Goal: Answer question/provide support

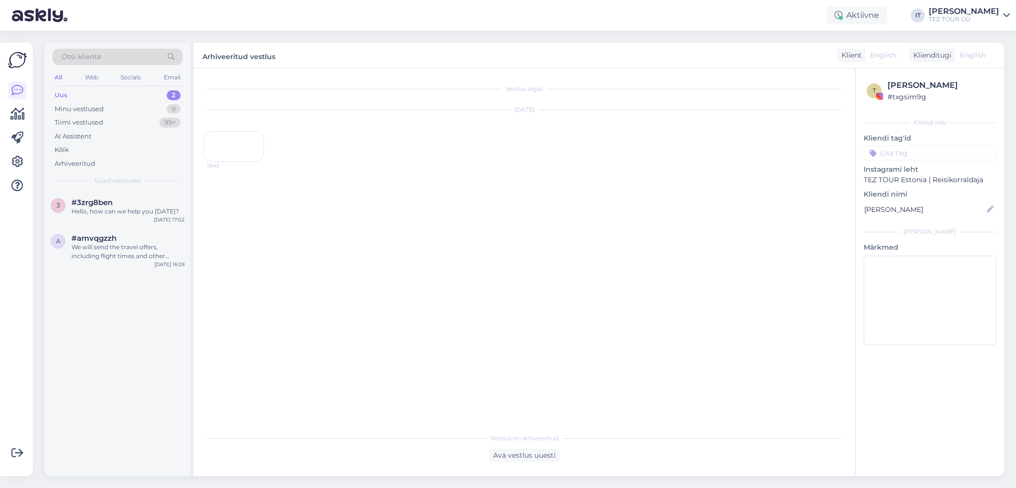
click at [136, 274] on div "3 #3zrg8ben Hello, how can we help you [DATE]? [DATE] 17:02 a #amvqgzzh We will…" at bounding box center [118, 333] width 146 height 285
click at [141, 95] on div "Uus 2" at bounding box center [118, 95] width 130 height 14
click at [134, 208] on div "Hello, how can we help you [DATE]?" at bounding box center [127, 211] width 113 height 9
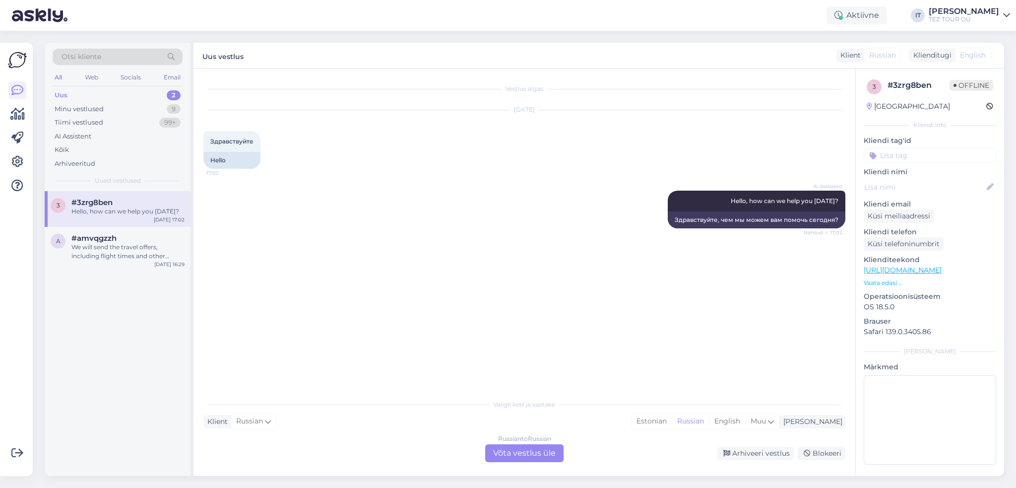
click at [512, 440] on div "Russian to Russian" at bounding box center [524, 438] width 53 height 9
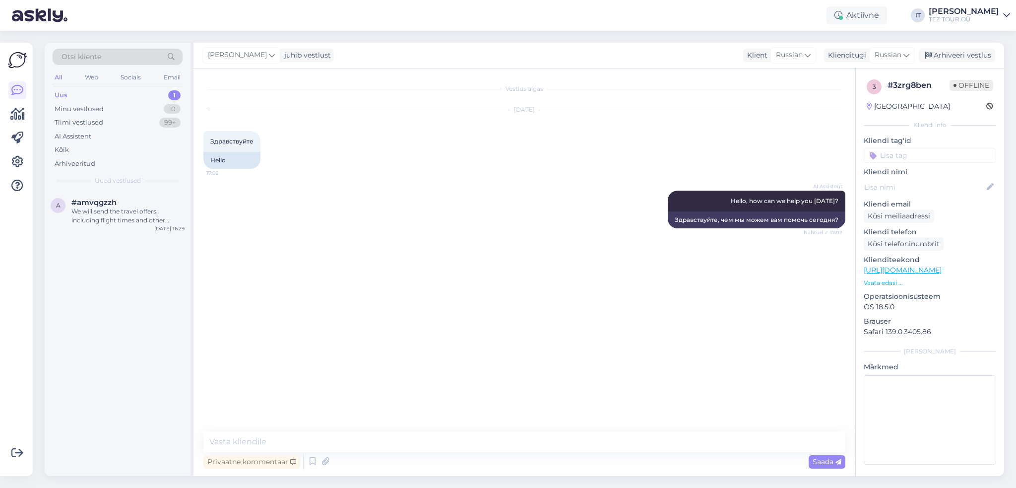
click at [84, 177] on div "Uued vestlused" at bounding box center [118, 180] width 130 height 9
click at [108, 209] on div "We will send the travel offers, including flight times and other details for yo…" at bounding box center [127, 216] width 113 height 18
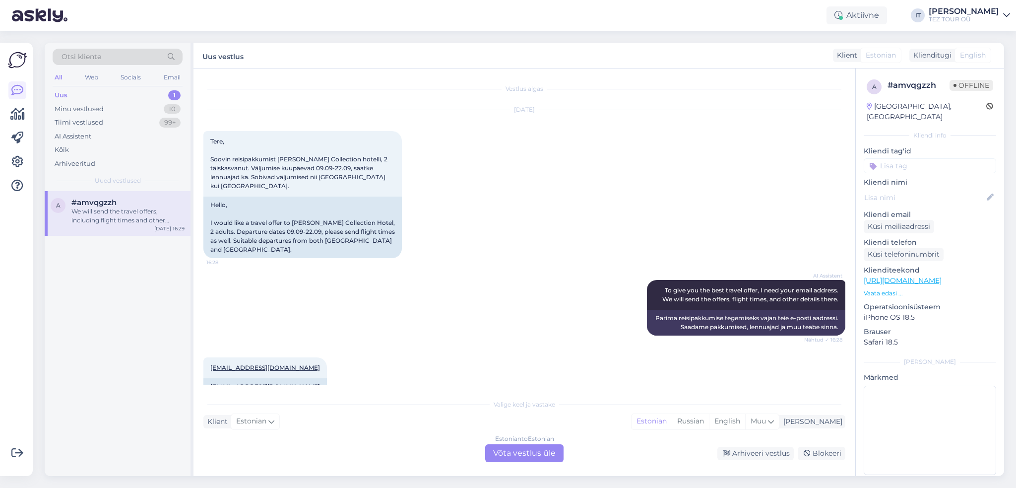
scroll to position [125, 0]
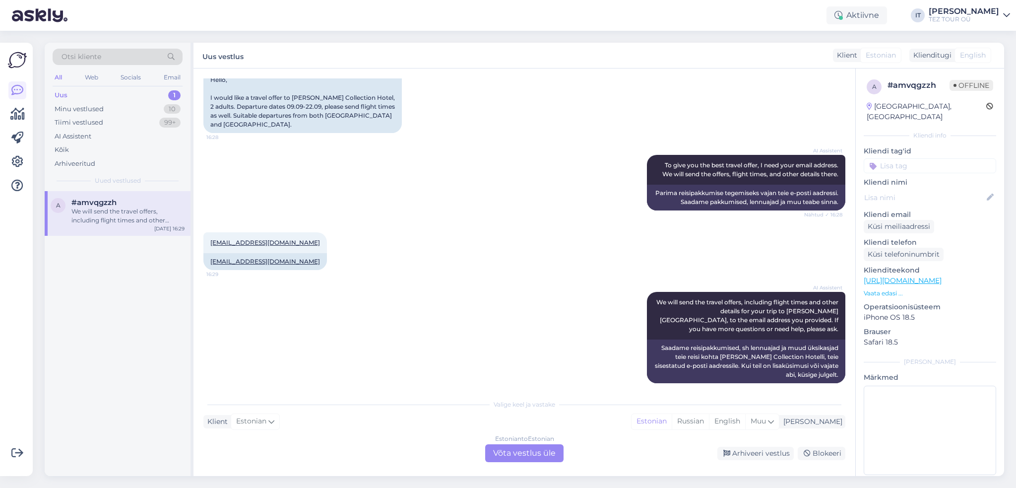
click at [540, 456] on div "Estonian to Estonian Võta vestlus üle" at bounding box center [524, 453] width 78 height 18
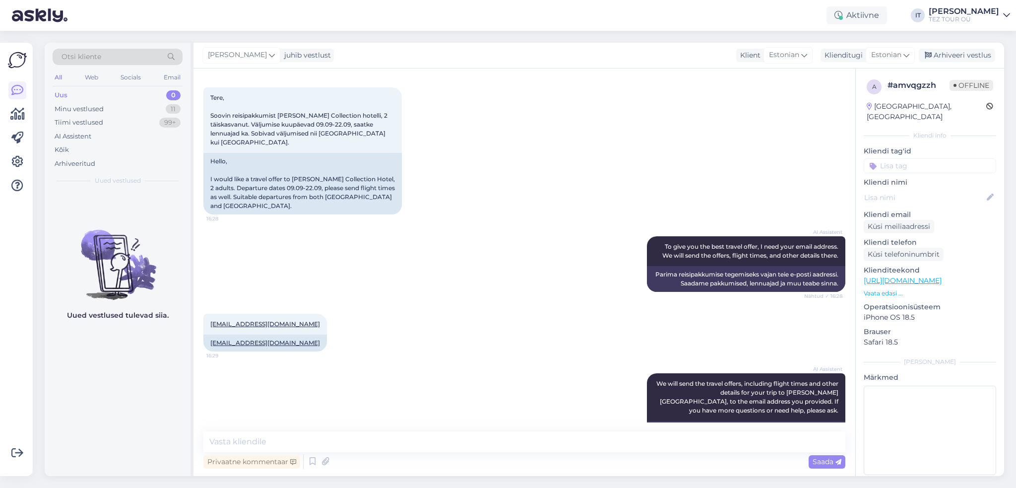
scroll to position [87, 0]
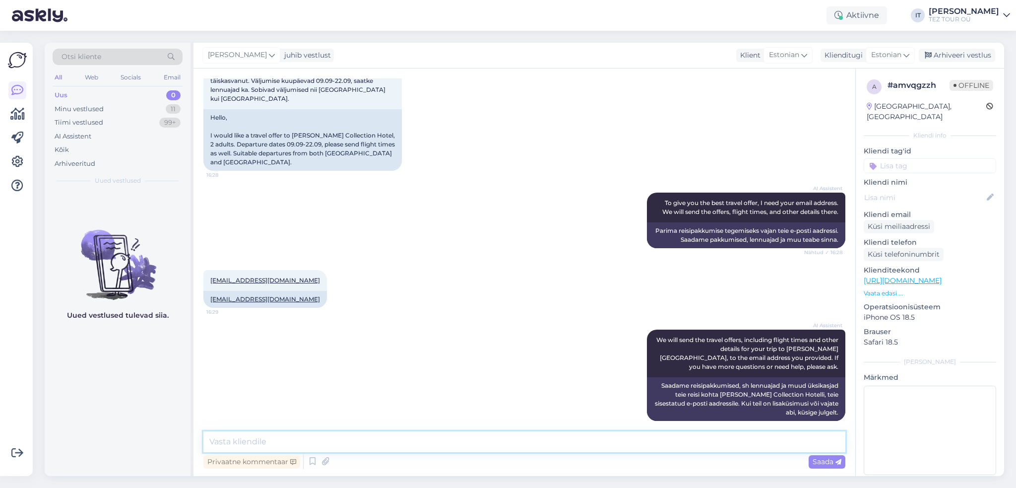
click at [645, 432] on textarea at bounding box center [524, 441] width 642 height 21
click at [378, 426] on div "Vestlus algas [DATE] Tere, Soovin reisipakkumist [PERSON_NAME] Collection hotel…" at bounding box center [525, 271] width 662 height 407
click at [381, 444] on textarea at bounding box center [524, 441] width 642 height 21
type textarea "Tere"
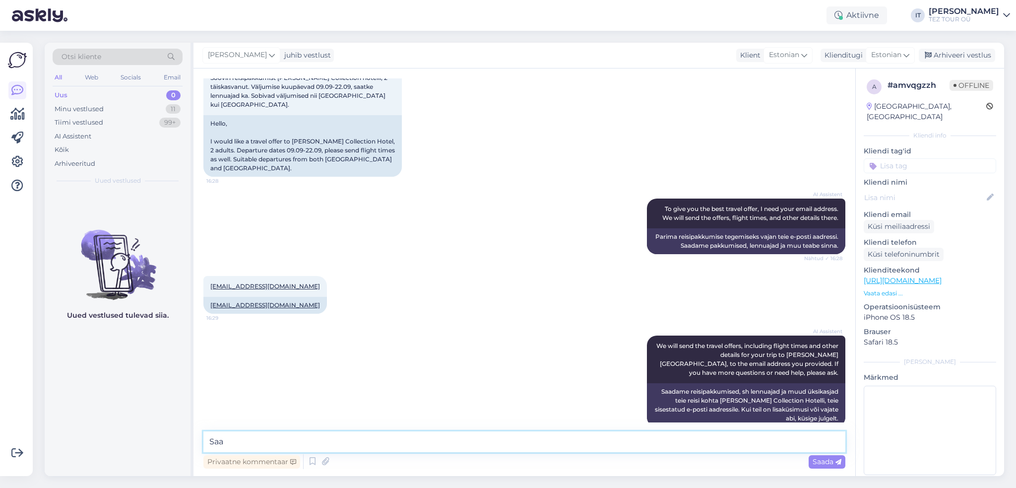
scroll to position [130, 0]
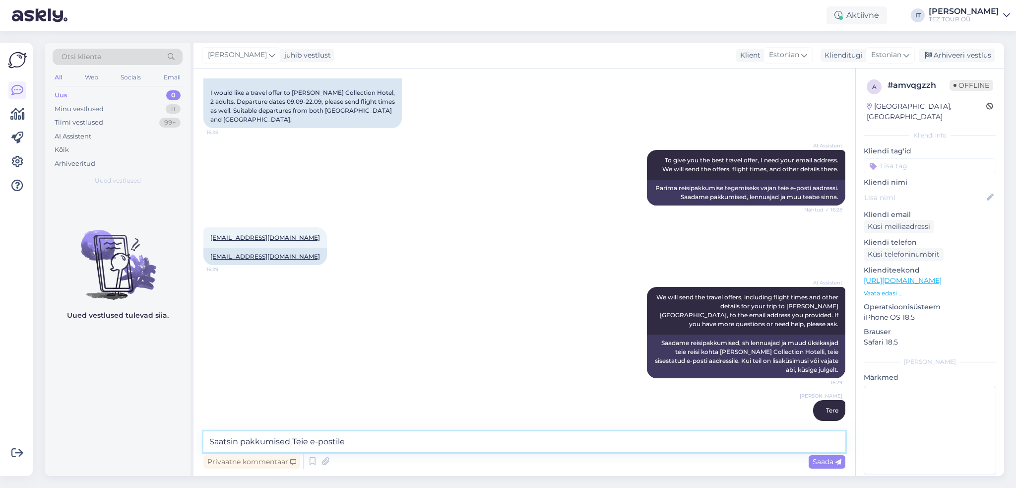
type textarea "Saatsin pakkumised Teie e-postile."
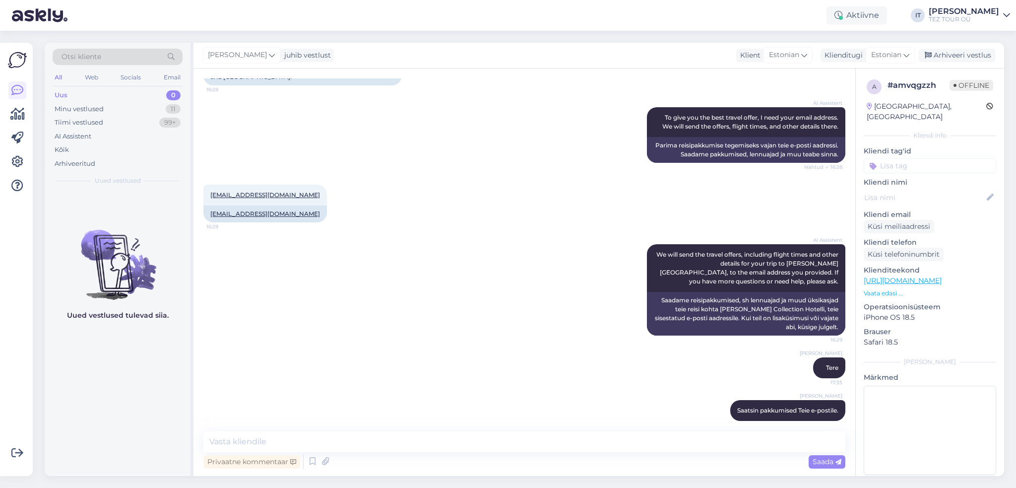
click at [920, 158] on input at bounding box center [930, 165] width 133 height 15
type input "[DATE]"
click at [904, 189] on span "[PERSON_NAME]" at bounding box center [930, 192] width 52 height 6
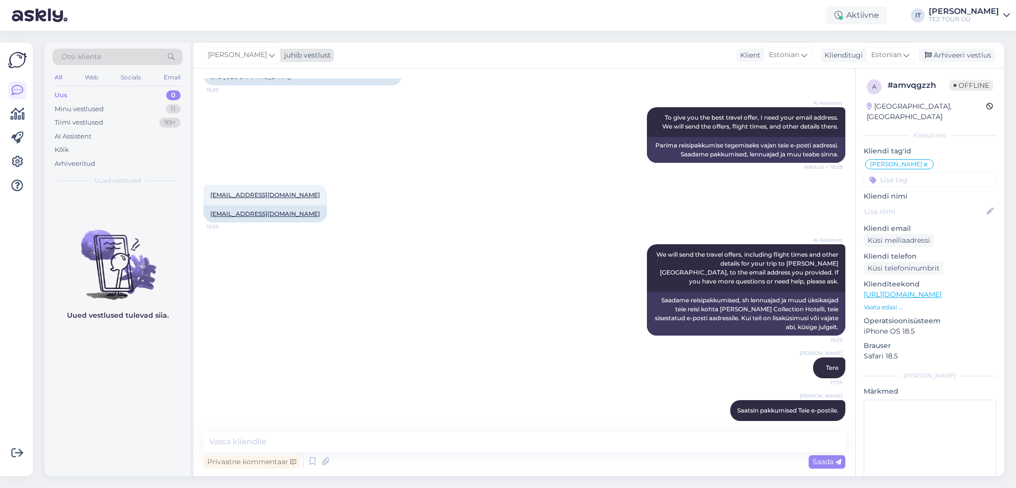
click at [312, 50] on div "juhib vestlust" at bounding box center [305, 55] width 51 height 10
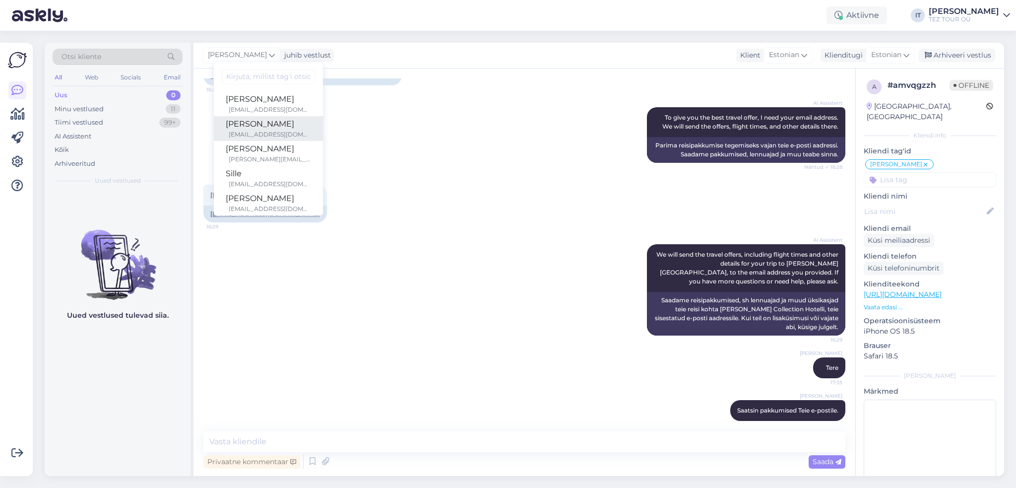
click at [288, 129] on div "[PERSON_NAME]" at bounding box center [268, 124] width 85 height 12
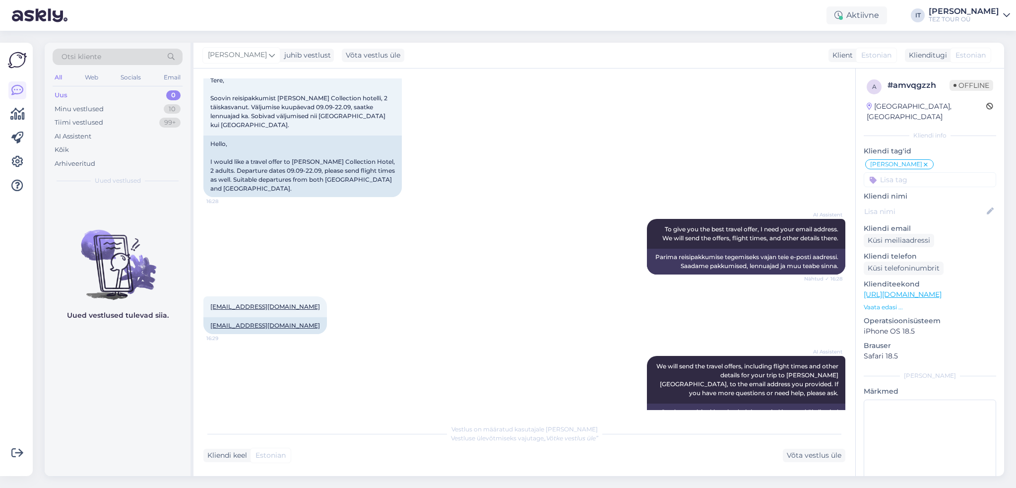
scroll to position [0, 0]
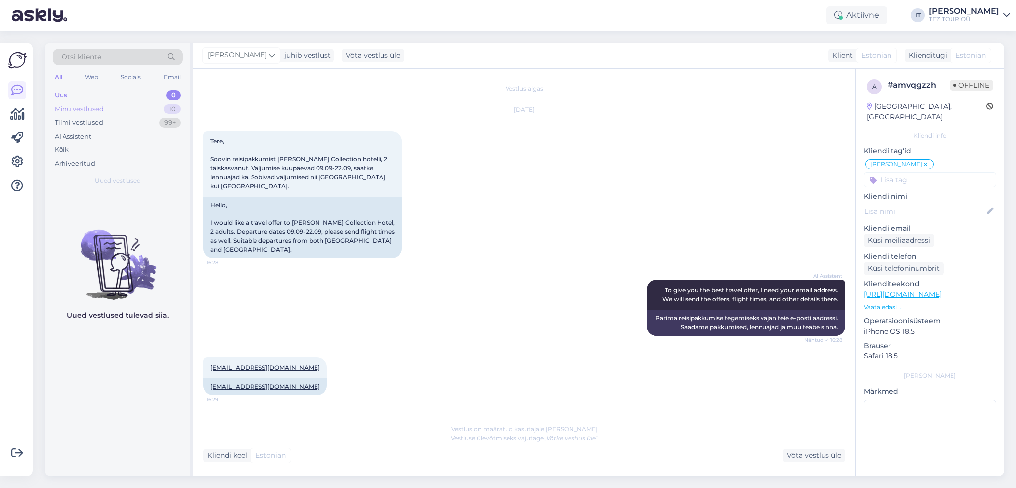
click at [104, 108] on div "Minu vestlused 10" at bounding box center [118, 109] width 130 height 14
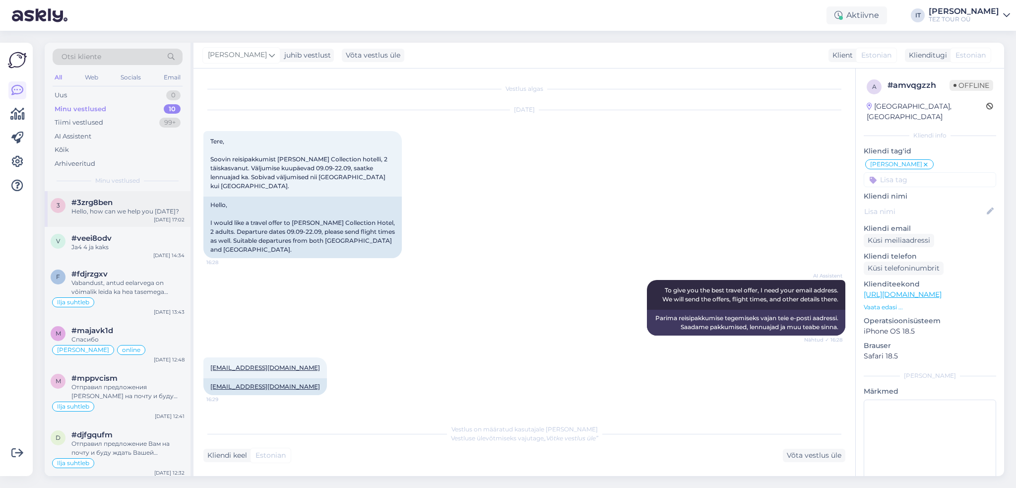
click at [134, 206] on div "#3zrg8ben" at bounding box center [127, 202] width 113 height 9
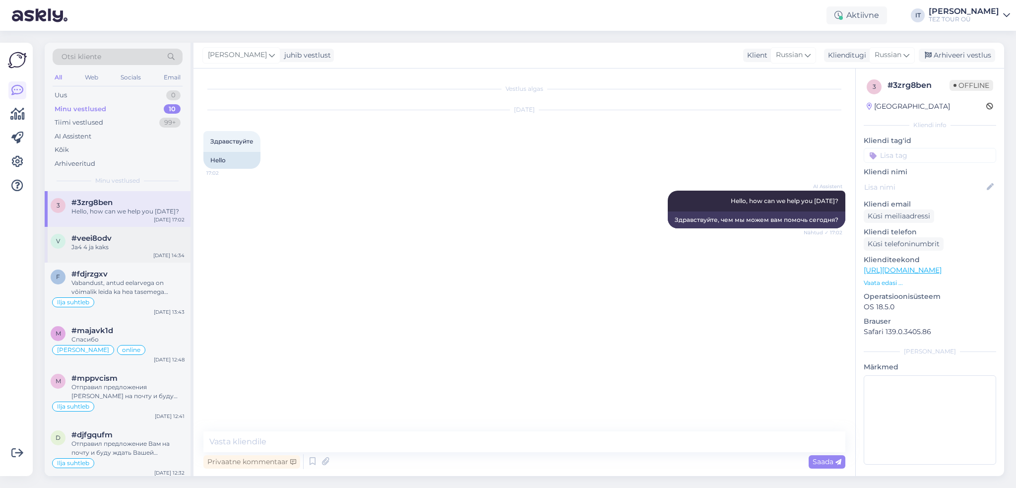
click at [131, 244] on div "Ja4 4 ja kaks" at bounding box center [127, 247] width 113 height 9
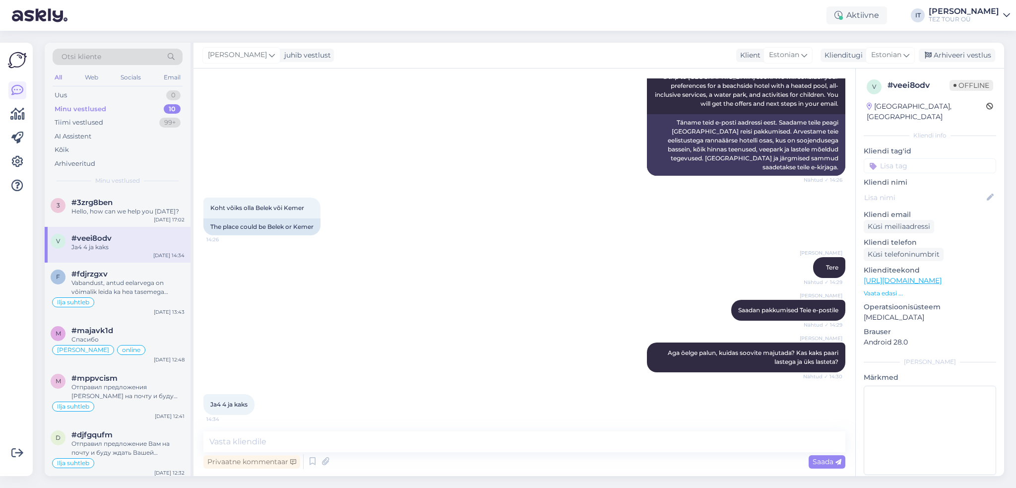
scroll to position [541, 0]
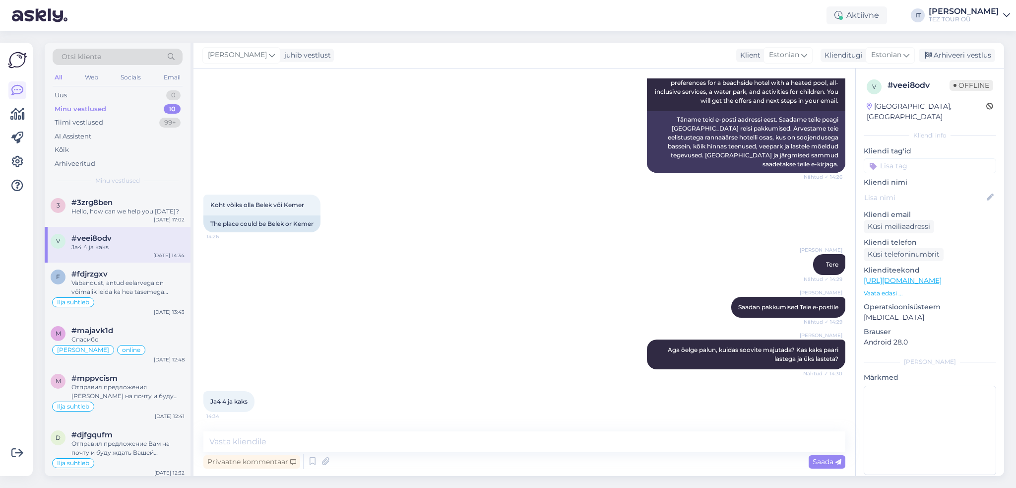
click at [941, 158] on input at bounding box center [930, 165] width 133 height 15
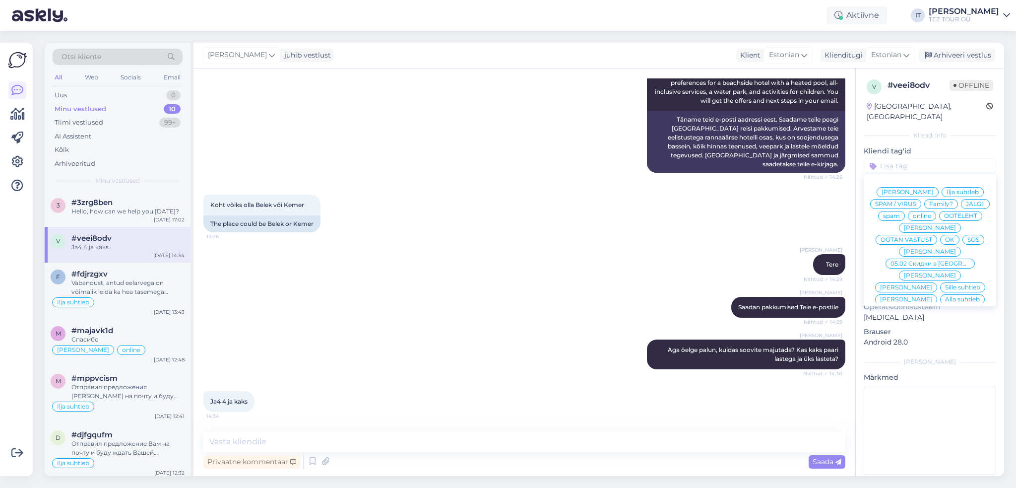
click at [959, 189] on span "Ilja suhtleb" at bounding box center [963, 192] width 32 height 6
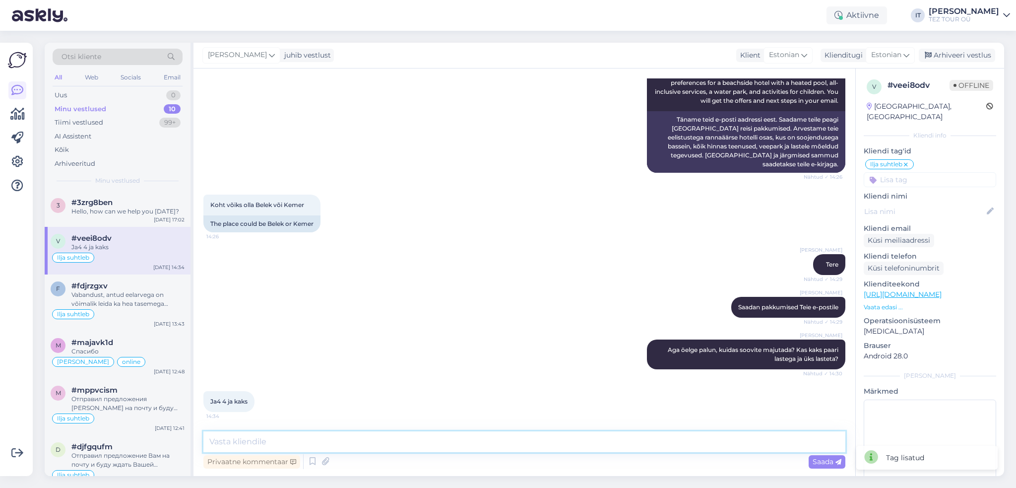
click at [363, 446] on textarea at bounding box center [524, 441] width 642 height 21
type textarea "Saatsin pakkumised Teie e-postile"
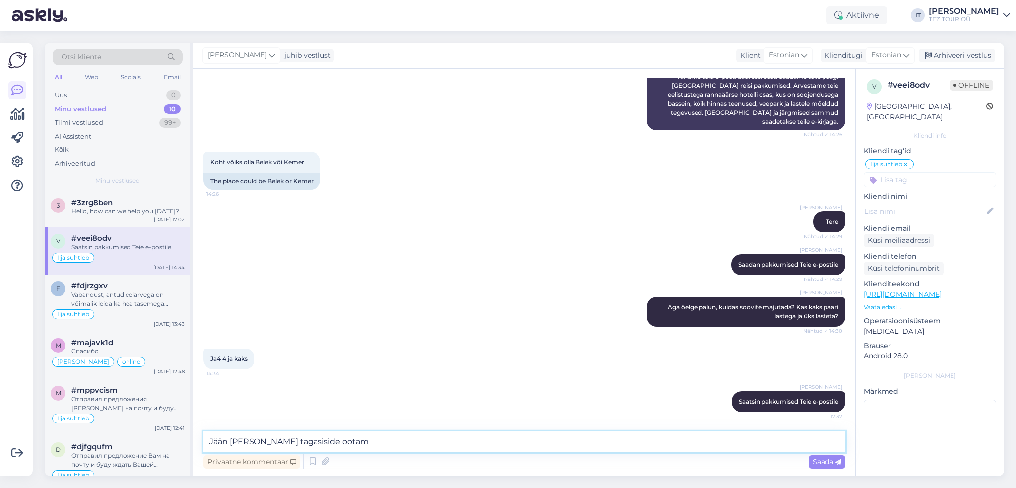
type textarea "Jään [PERSON_NAME] tagasiside ootama"
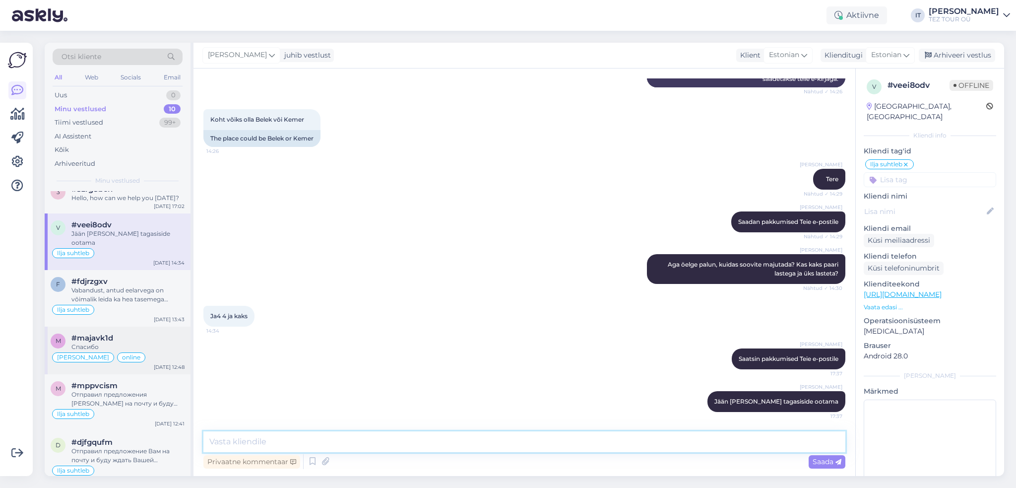
scroll to position [0, 0]
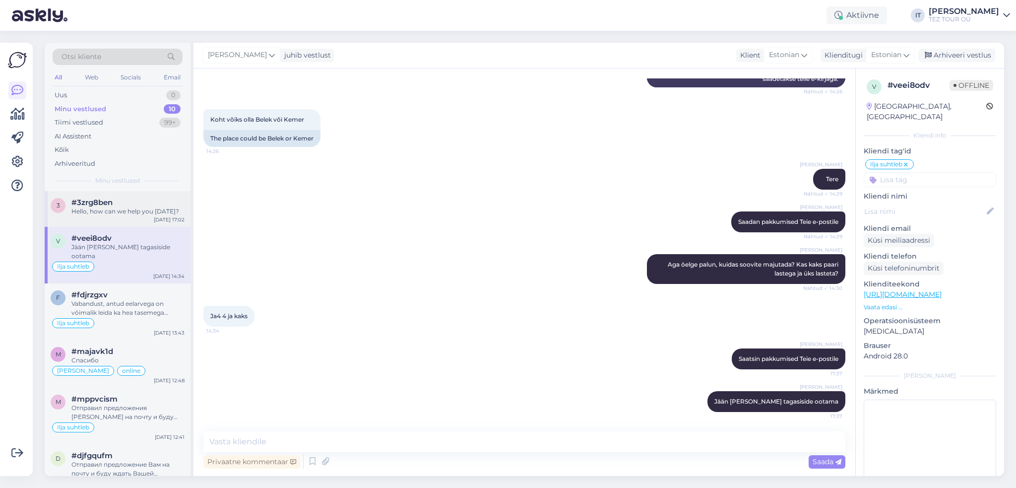
click at [114, 204] on div "#3zrg8ben" at bounding box center [127, 202] width 113 height 9
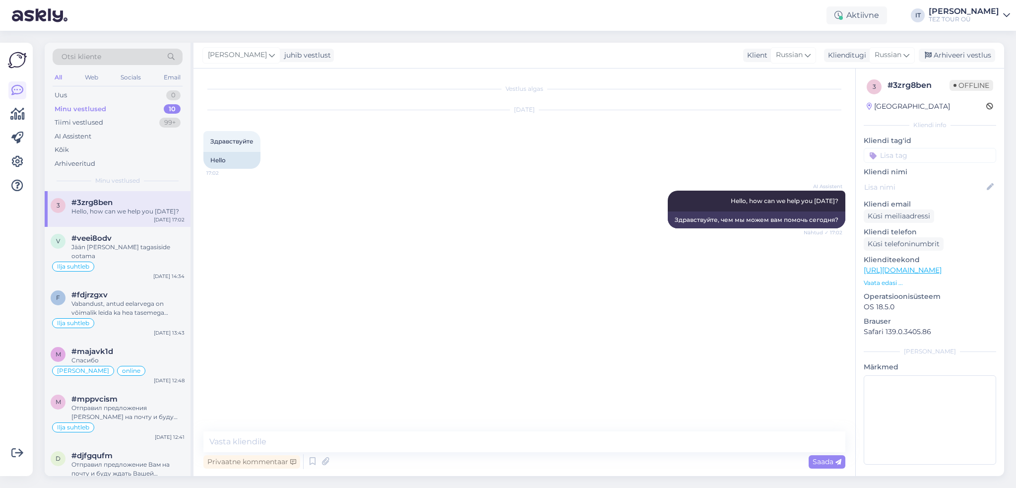
click at [370, 459] on div "Privaatne kommentaar Saada" at bounding box center [524, 461] width 642 height 19
click at [365, 441] on textarea at bounding box center [524, 441] width 642 height 21
drag, startPoint x: 930, startPoint y: 148, endPoint x: 929, endPoint y: 154, distance: 5.5
click at [929, 149] on input at bounding box center [930, 155] width 133 height 15
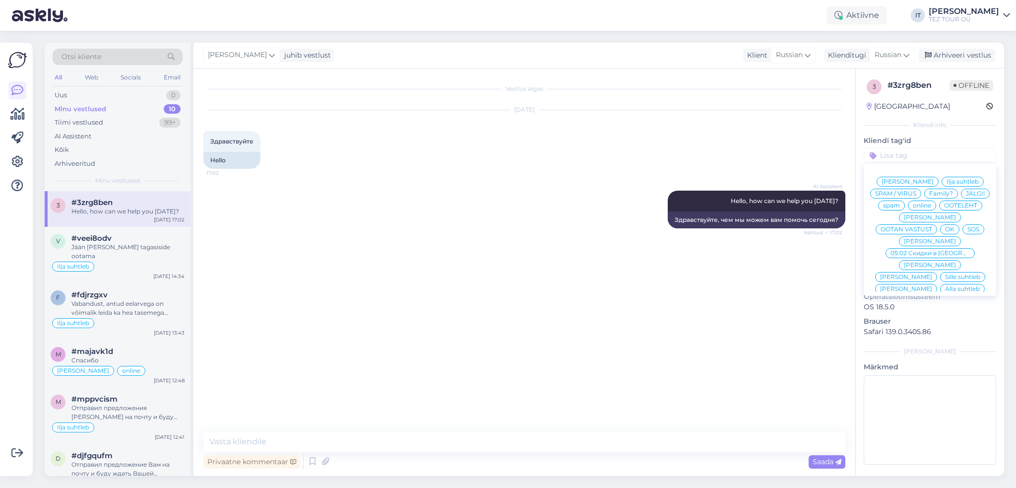
drag, startPoint x: 930, startPoint y: 156, endPoint x: 958, endPoint y: 178, distance: 35.4
click at [930, 157] on input at bounding box center [930, 155] width 133 height 15
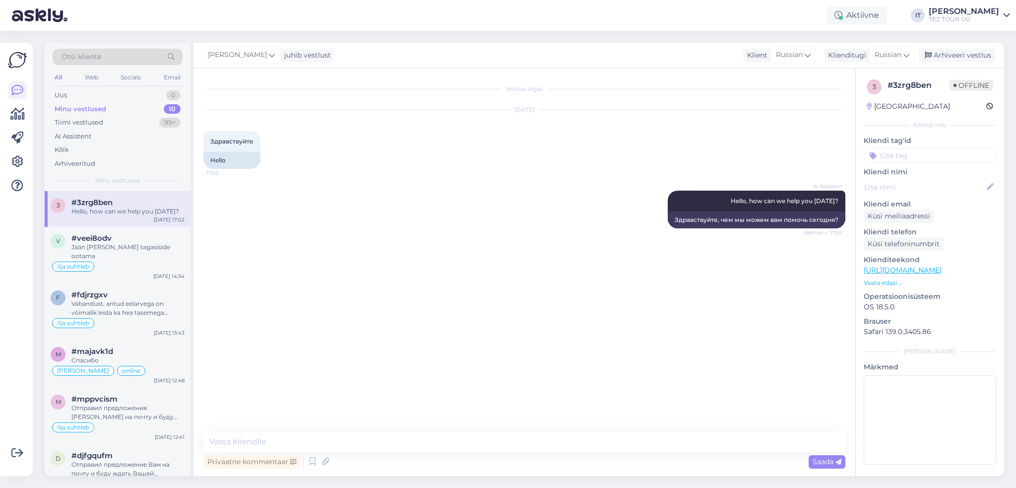
click at [949, 150] on input at bounding box center [930, 155] width 133 height 15
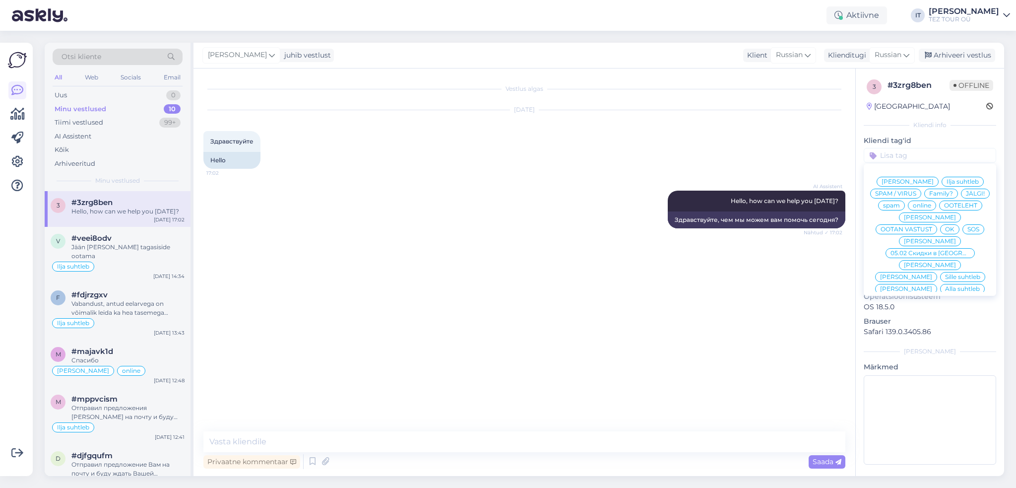
click at [965, 182] on span "Ilja suhtleb" at bounding box center [963, 182] width 32 height 6
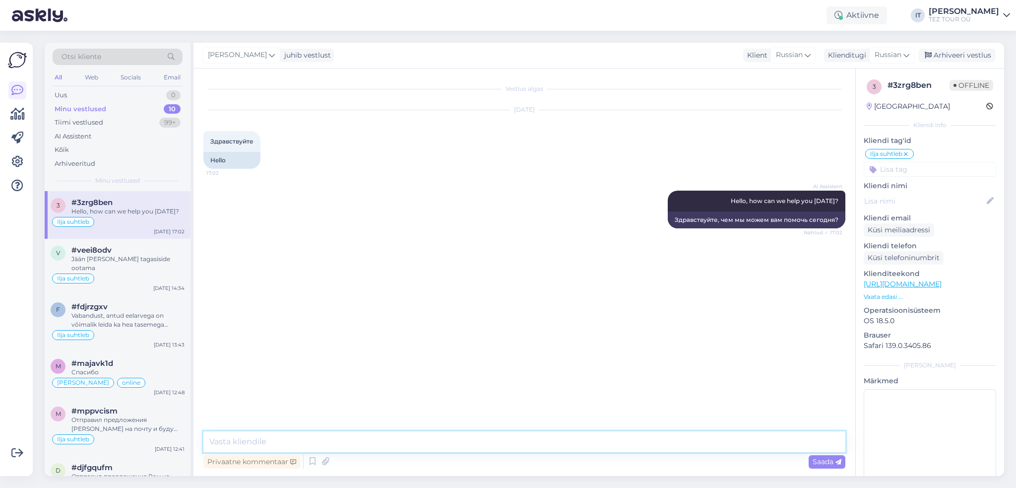
click at [354, 439] on textarea at bounding box center [524, 441] width 642 height 21
type textarea "Здравствуйте?"
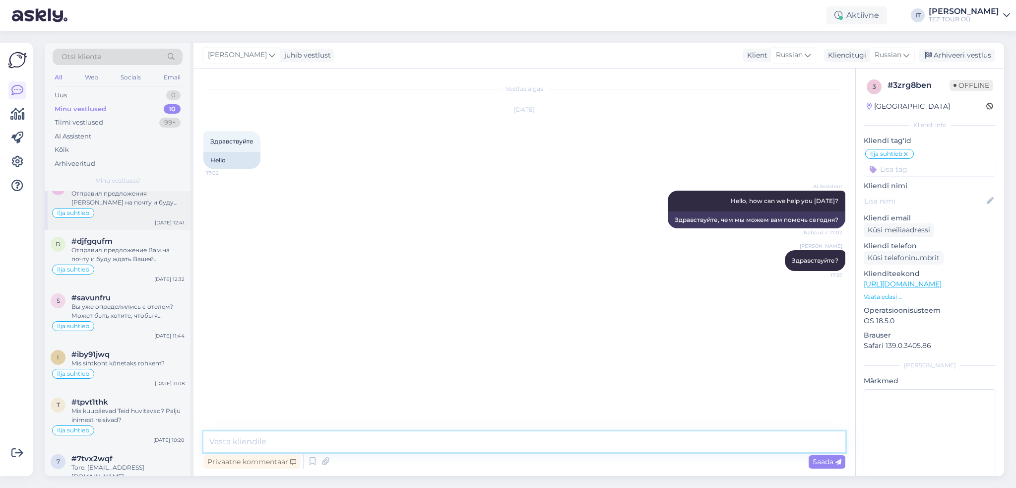
scroll to position [234, 0]
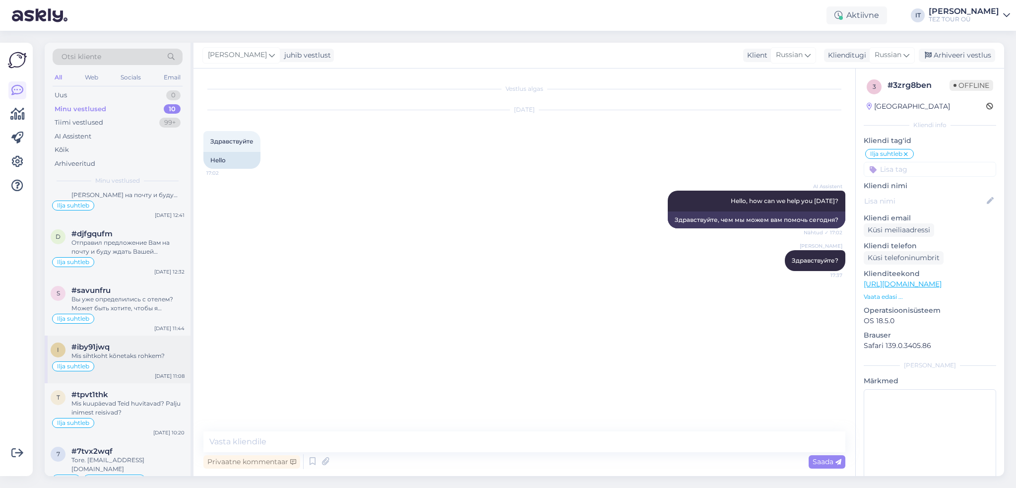
click at [149, 360] on div "Ilja suhtleb" at bounding box center [118, 366] width 134 height 12
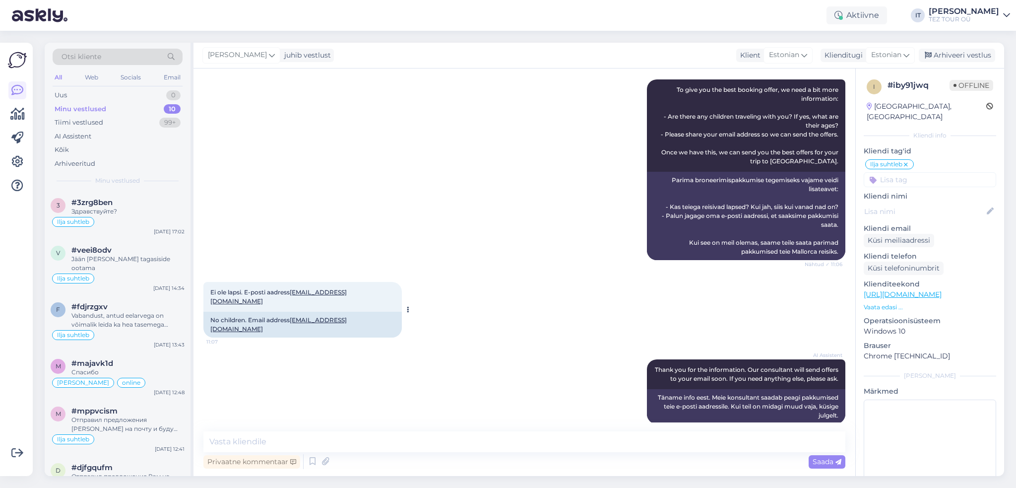
scroll to position [347, 0]
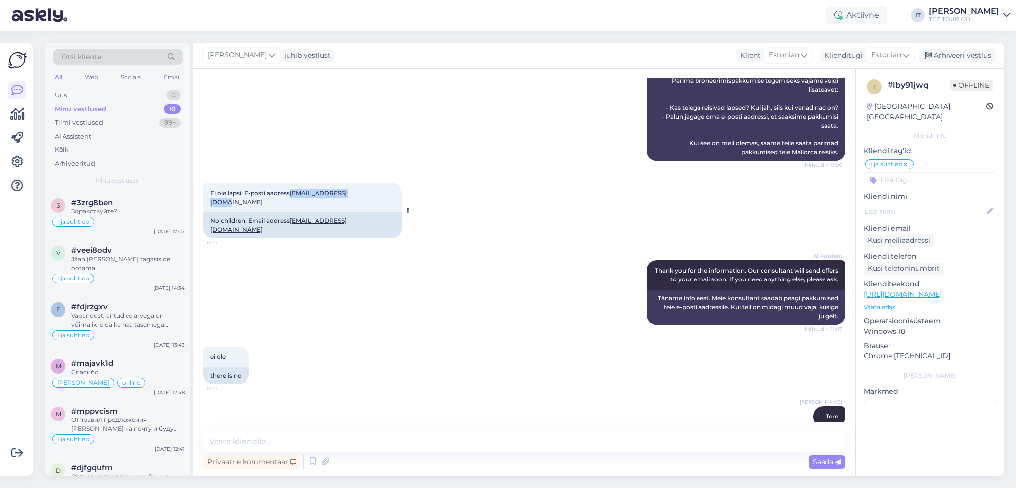
drag, startPoint x: 363, startPoint y: 193, endPoint x: 295, endPoint y: 193, distance: 68.5
click at [293, 193] on div "Ei ole lapsi. E-posti aadress [EMAIL_ADDRESS][DOMAIN_NAME] 11:07" at bounding box center [302, 198] width 199 height 30
click at [295, 193] on link "[EMAIL_ADDRESS][DOMAIN_NAME]" at bounding box center [278, 197] width 136 height 16
copy link "[EMAIL_ADDRESS][DOMAIN_NAME]"
